Goal: Navigation & Orientation: Find specific page/section

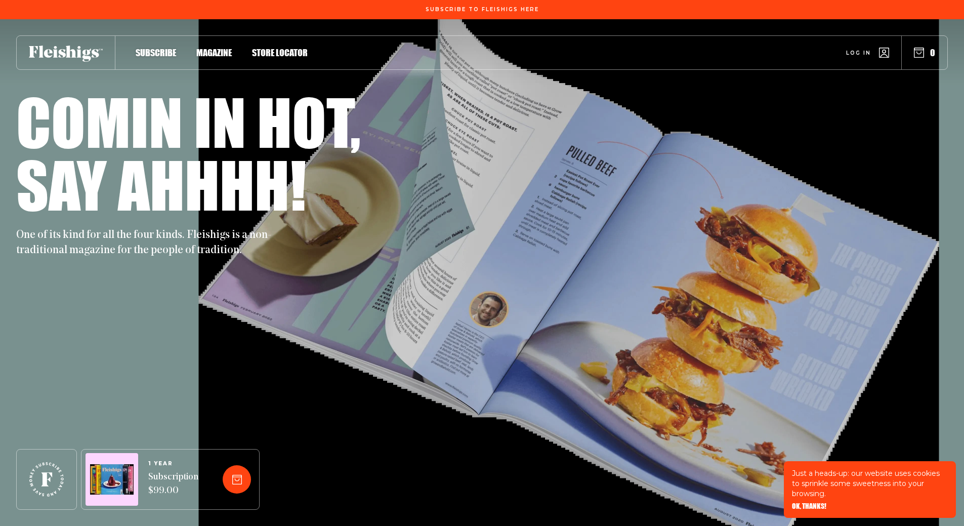
click at [811, 502] on span "OK, THANKS!" at bounding box center [809, 498] width 34 height 7
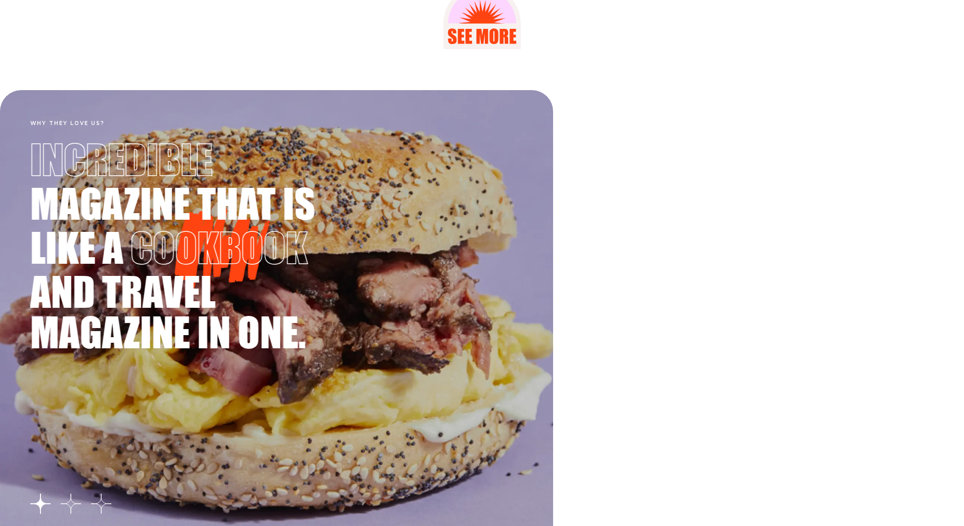
scroll to position [1771, 0]
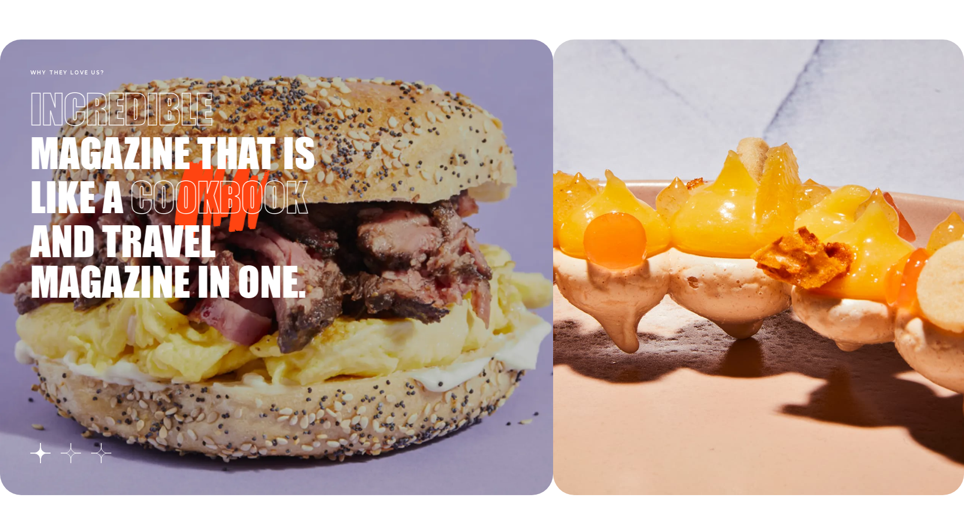
click at [150, 146] on span "magazine that is" at bounding box center [176, 152] width 292 height 40
click at [72, 454] on button "Go to slide 2" at bounding box center [71, 453] width 20 height 20
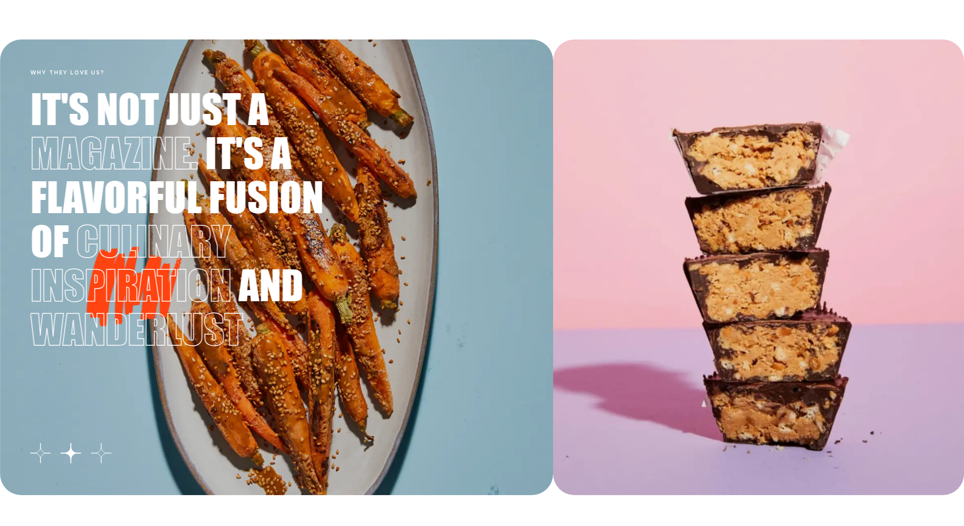
click at [102, 449] on button "Go to slide 3" at bounding box center [101, 453] width 20 height 20
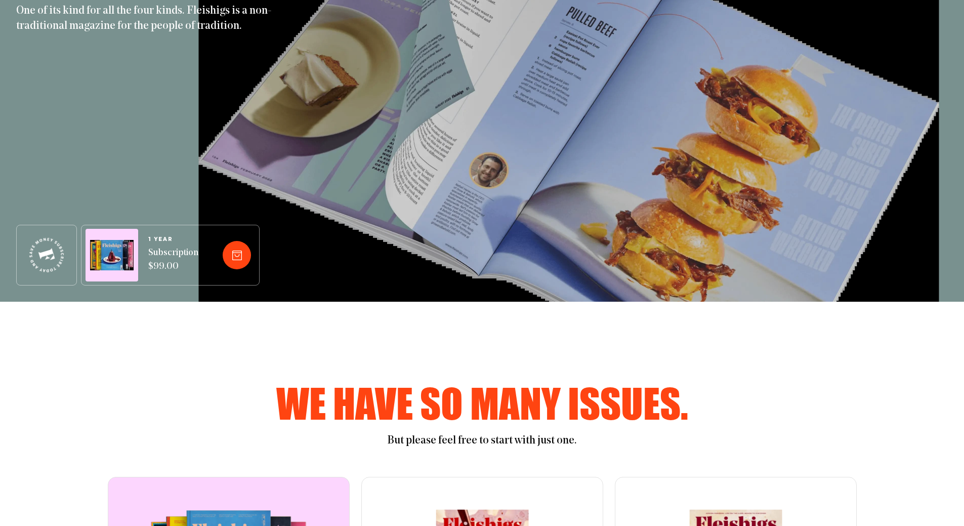
scroll to position [0, 0]
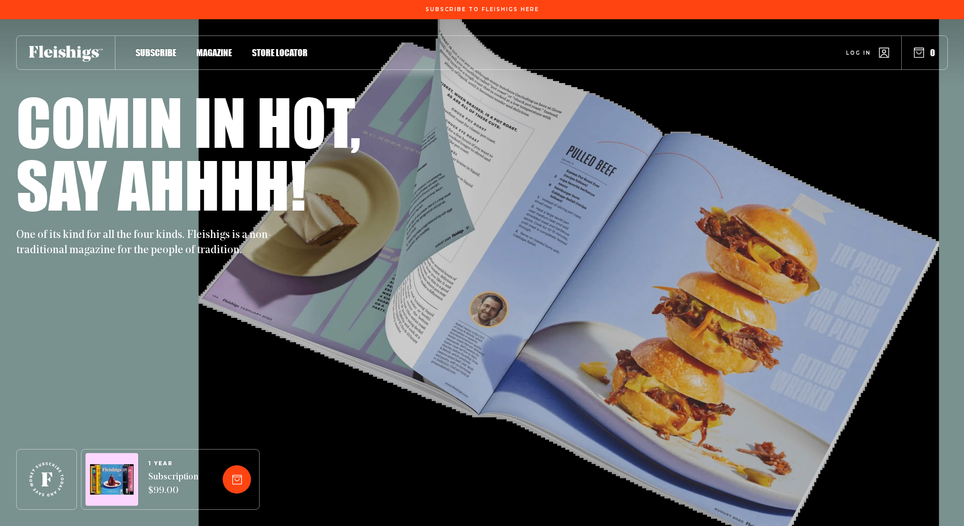
click at [213, 48] on span "Magazine" at bounding box center [213, 41] width 35 height 11
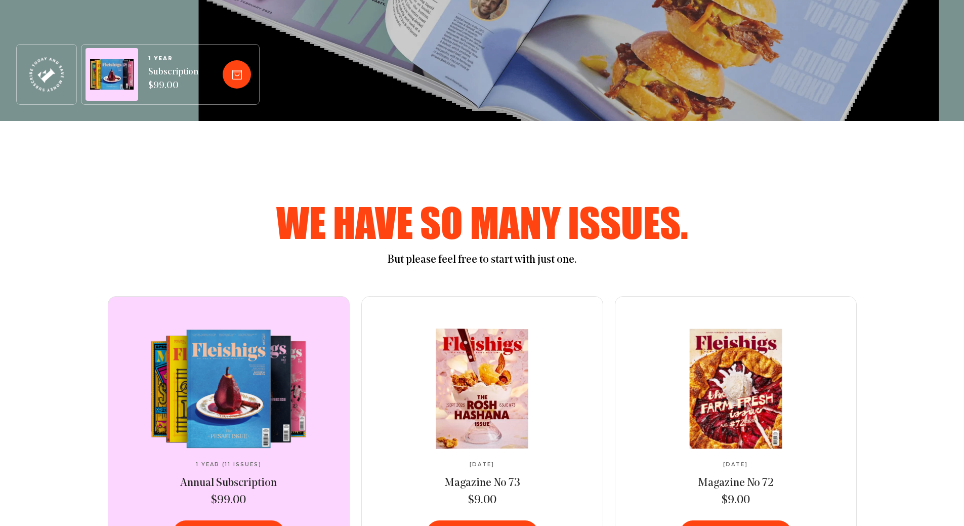
scroll to position [708, 0]
